Goal: Task Accomplishment & Management: Manage account settings

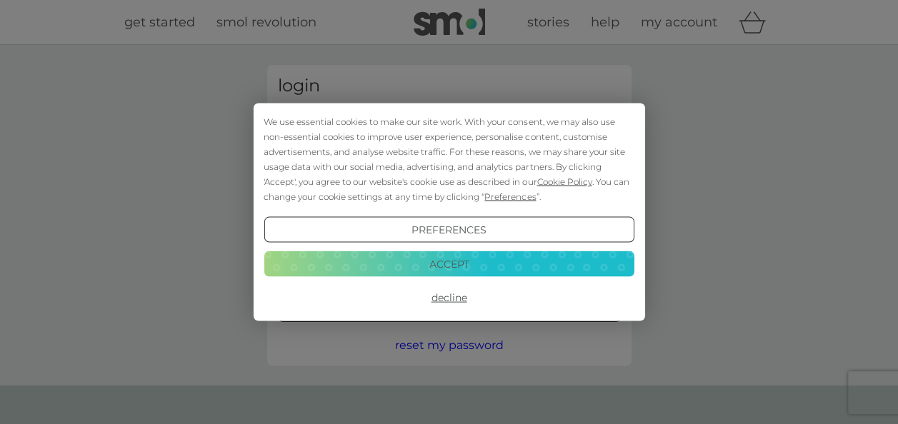
type input "[PERSON_NAME][EMAIL_ADDRESS][PERSON_NAME][DOMAIN_NAME]"
click at [450, 265] on button "Accept" at bounding box center [449, 264] width 370 height 26
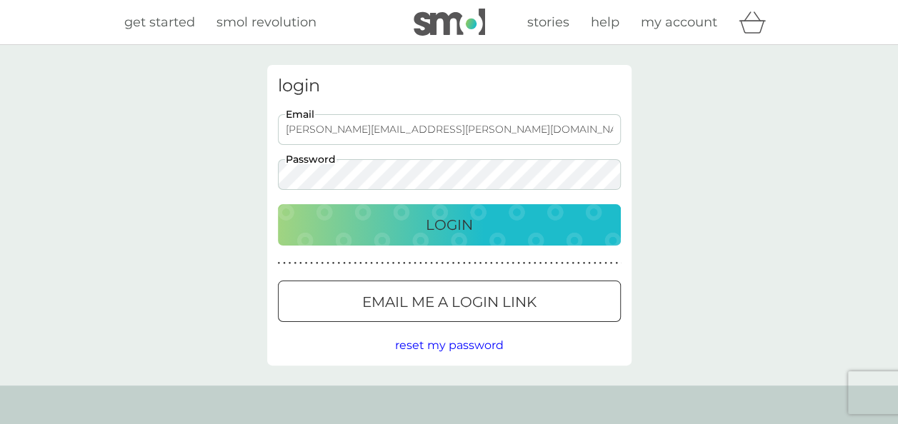
click at [455, 223] on p "Login" at bounding box center [449, 225] width 47 height 23
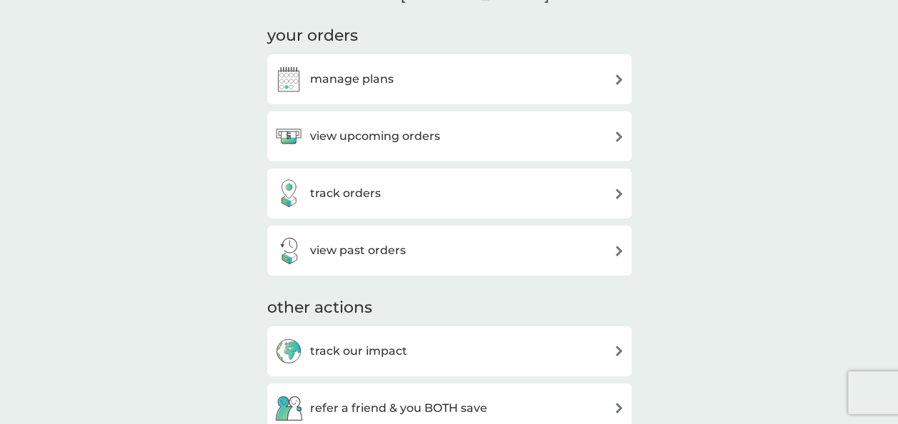
scroll to position [170, 0]
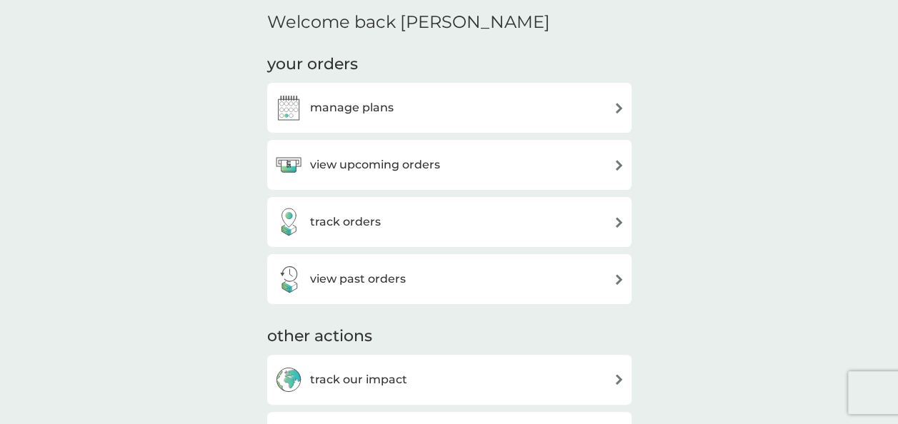
click at [571, 104] on div "manage plans" at bounding box center [449, 108] width 350 height 29
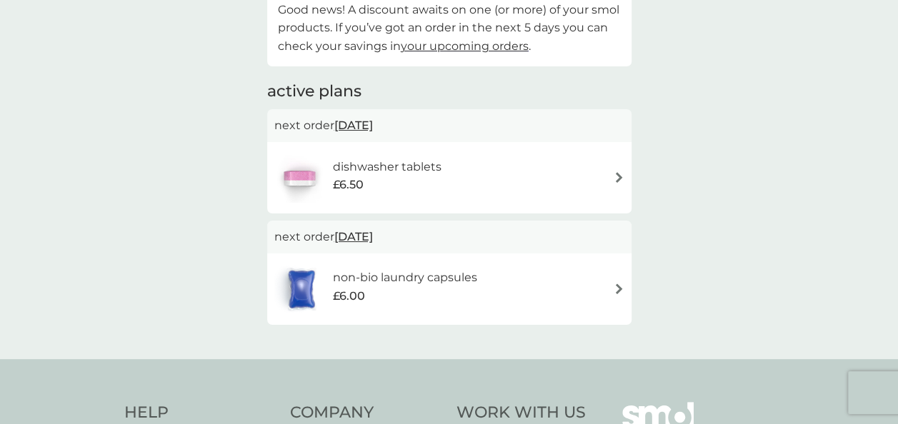
scroll to position [116, 0]
click at [738, 167] on div "your smol plans Good news! A discount awaits on one (or more) of your smol prod…" at bounding box center [449, 144] width 898 height 431
